Goal: Task Accomplishment & Management: Use online tool/utility

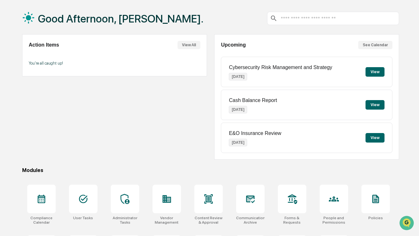
scroll to position [69, 0]
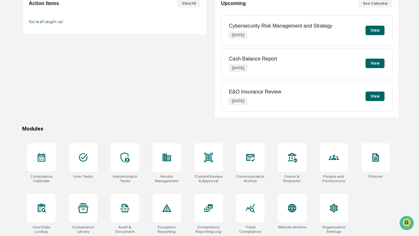
click at [63, 47] on div "Action Items View All You're all caught up!" at bounding box center [114, 55] width 185 height 125
click at [163, 163] on div at bounding box center [166, 157] width 28 height 28
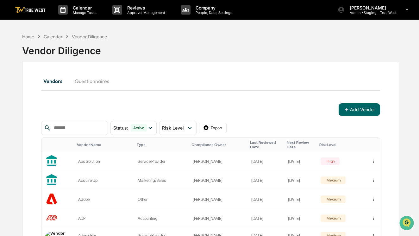
click at [145, 143] on div "Type" at bounding box center [161, 144] width 50 height 4
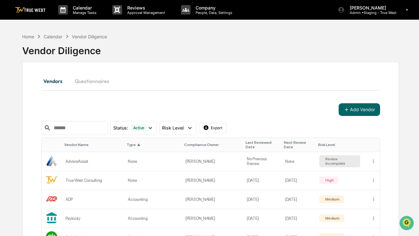
drag, startPoint x: 418, startPoint y: 50, endPoint x: 418, endPoint y: 58, distance: 7.9
click at [222, 130] on html "Calendar Manage Tasks Reviews Approval Management Company People, Data, Setting…" at bounding box center [209, 118] width 419 height 236
click at [215, 140] on div "Export List (Excel)" at bounding box center [223, 140] width 60 height 10
drag, startPoint x: 247, startPoint y: 71, endPoint x: 243, endPoint y: 69, distance: 3.8
